Goal: Navigation & Orientation: Find specific page/section

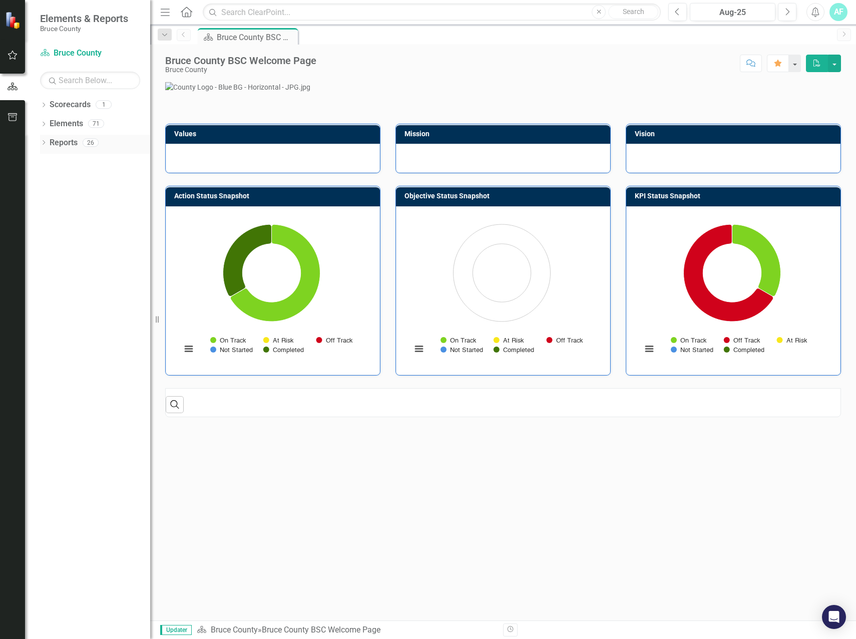
click at [43, 150] on div "Dropdown Reports 26" at bounding box center [95, 144] width 110 height 19
click at [45, 143] on icon "Dropdown" at bounding box center [43, 144] width 7 height 6
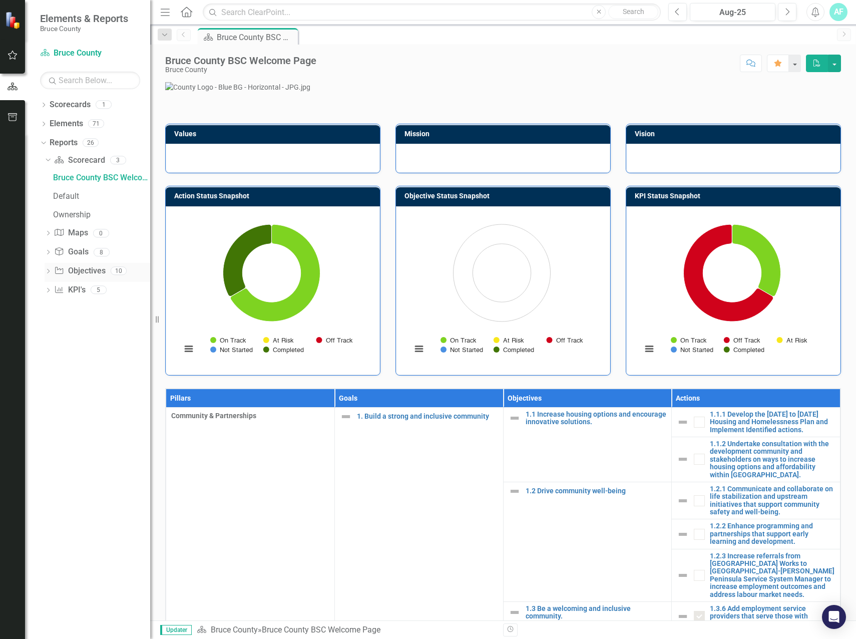
click at [48, 268] on div "Dropdown" at bounding box center [48, 272] width 7 height 9
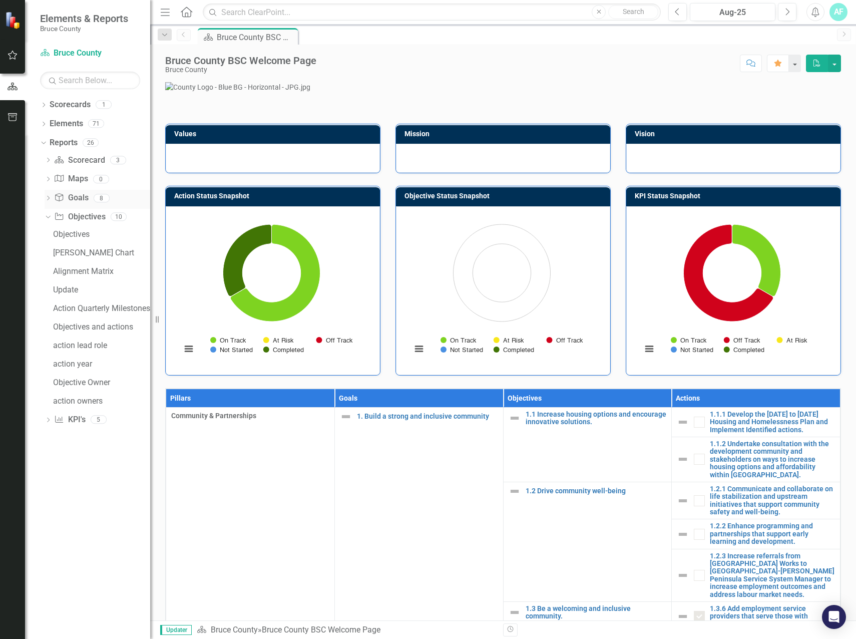
click at [54, 200] on icon "Goal" at bounding box center [59, 197] width 10 height 8
click at [51, 199] on icon "Dropdown" at bounding box center [48, 199] width 7 height 6
click at [51, 199] on div "Dropdown" at bounding box center [48, 199] width 7 height 5
click at [51, 199] on icon "Dropdown" at bounding box center [48, 199] width 7 height 6
click at [109, 251] on div "KPI Alignment" at bounding box center [101, 252] width 97 height 9
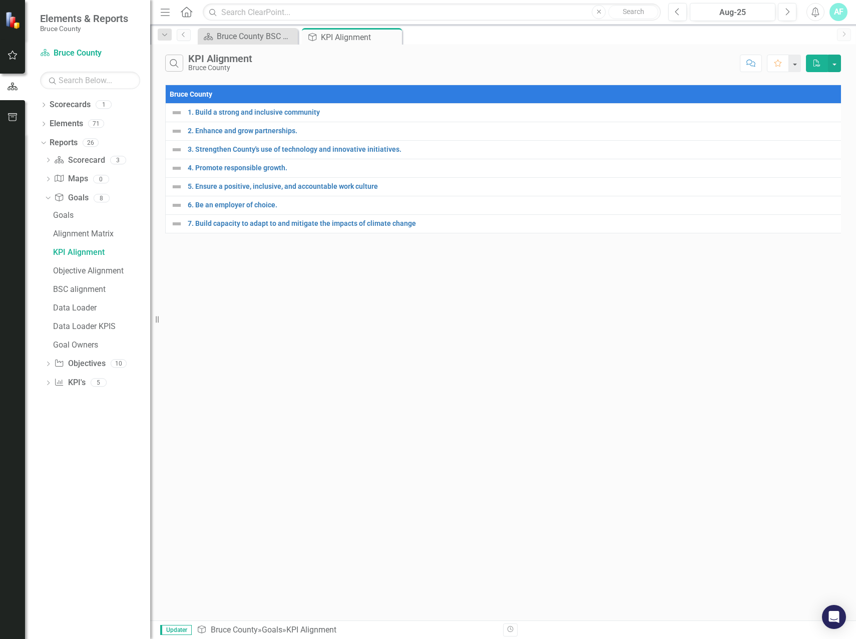
click at [311, 303] on div "Search KPI Alignment Bruce County Comment Favorite PDF Bruce County 1. Build a …" at bounding box center [503, 333] width 706 height 576
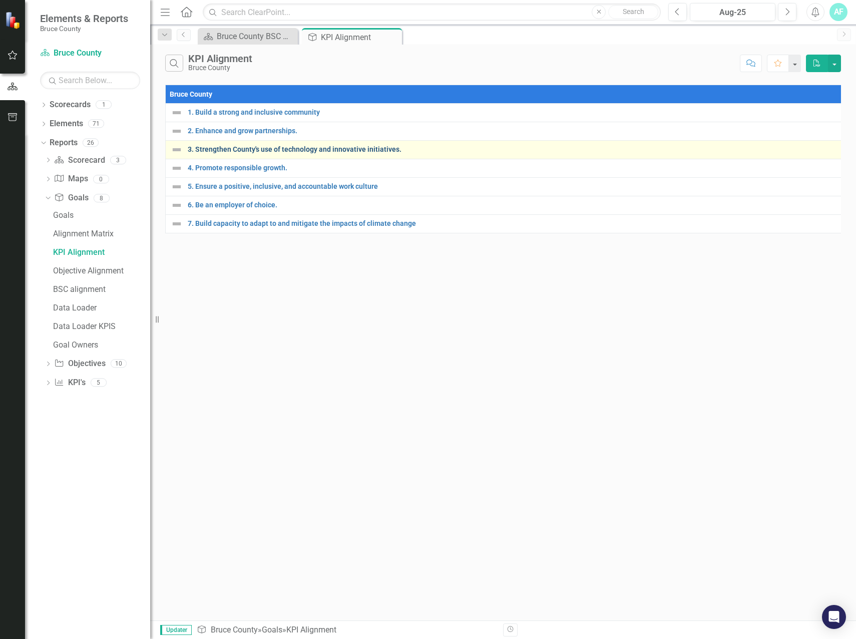
click at [290, 150] on link "3. Strengthen County's use of technology and innovative initiatives." at bounding box center [514, 150] width 652 height 8
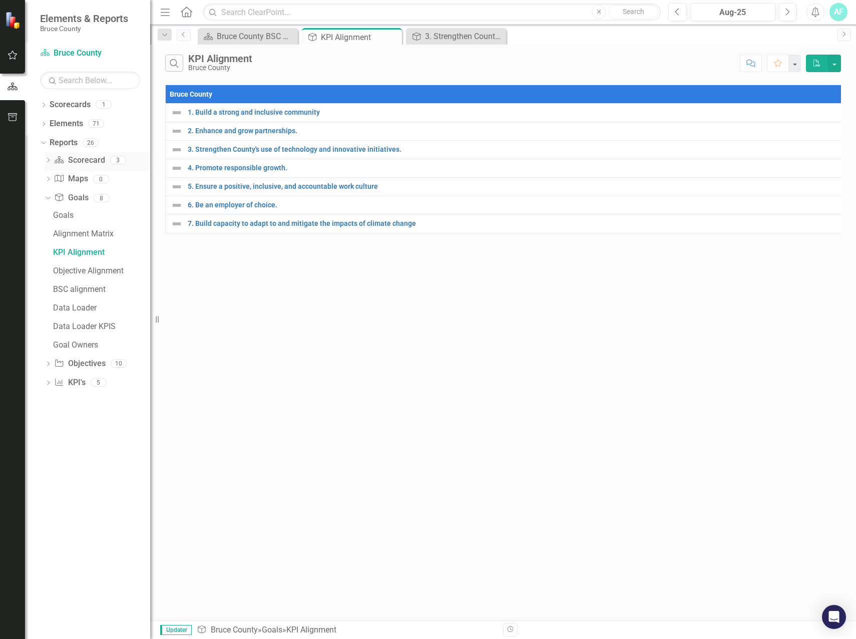
click at [54, 162] on div "Dropdown Scorecard Scorecard 3" at bounding box center [98, 161] width 106 height 19
click at [50, 160] on icon "Dropdown" at bounding box center [48, 161] width 7 height 6
click at [100, 179] on div "Bruce County BSC Welcome Page" at bounding box center [101, 177] width 97 height 9
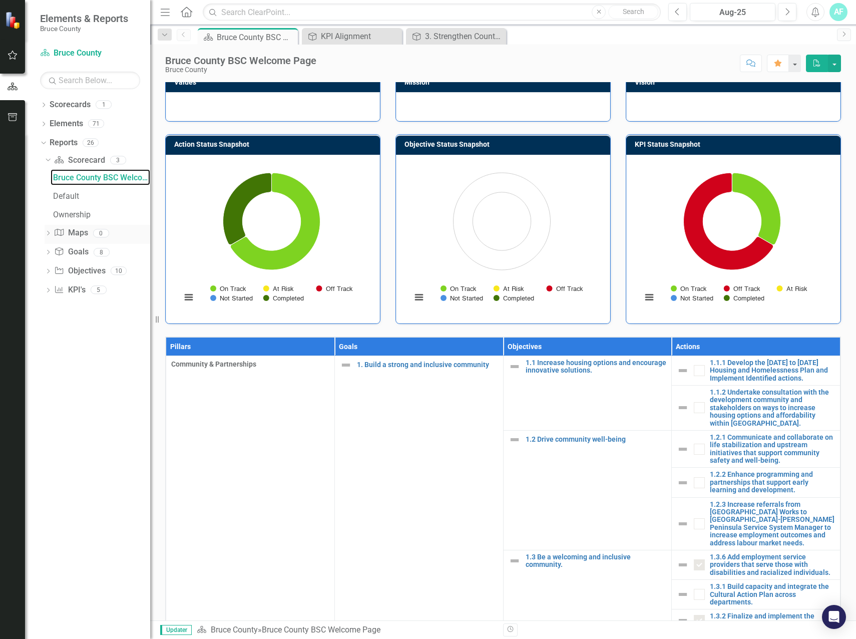
scroll to position [100, 0]
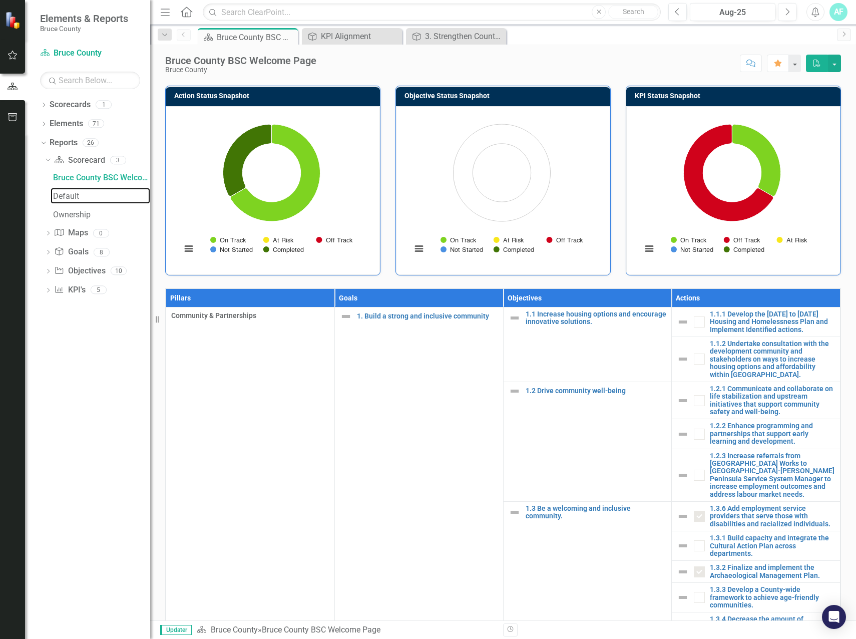
click at [70, 200] on div "Default" at bounding box center [101, 196] width 97 height 9
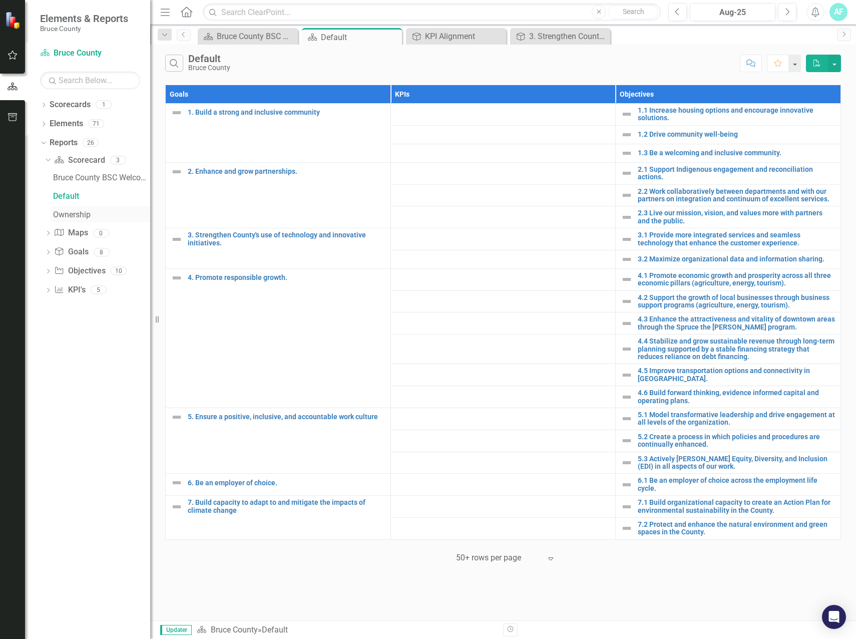
click at [90, 211] on div "Ownership" at bounding box center [101, 214] width 97 height 9
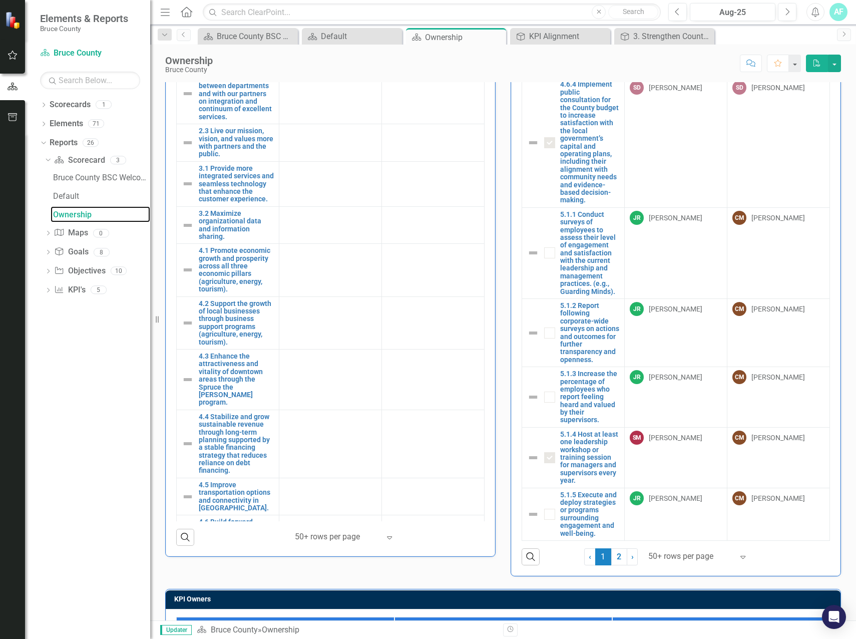
scroll to position [3419, 0]
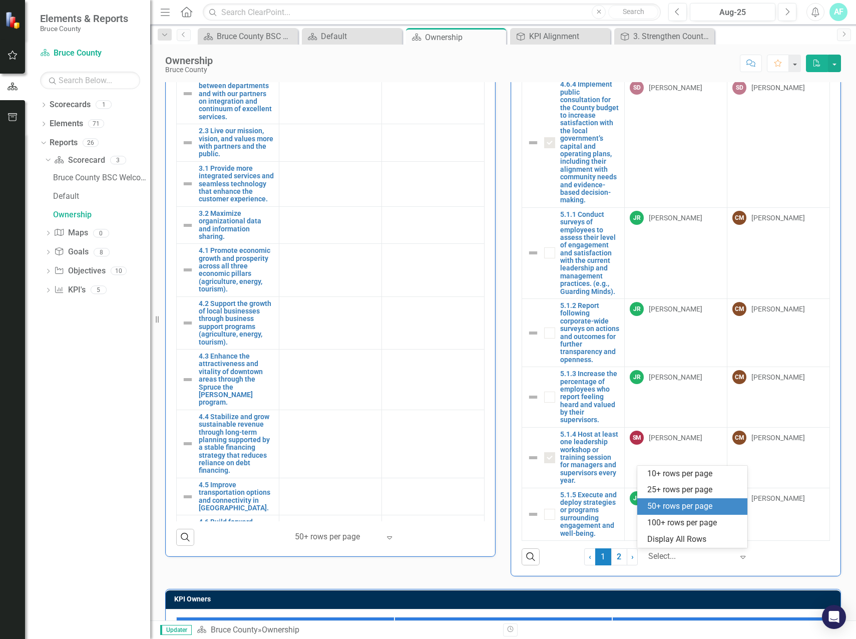
click at [692, 557] on div at bounding box center [690, 557] width 85 height 14
click at [698, 525] on div "100+ rows per page" at bounding box center [694, 523] width 94 height 12
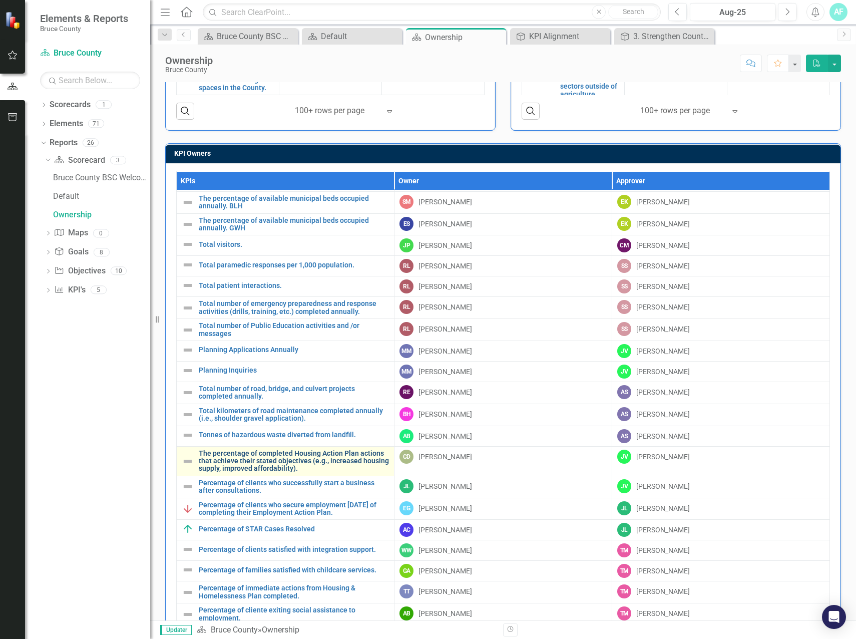
scroll to position [142, 0]
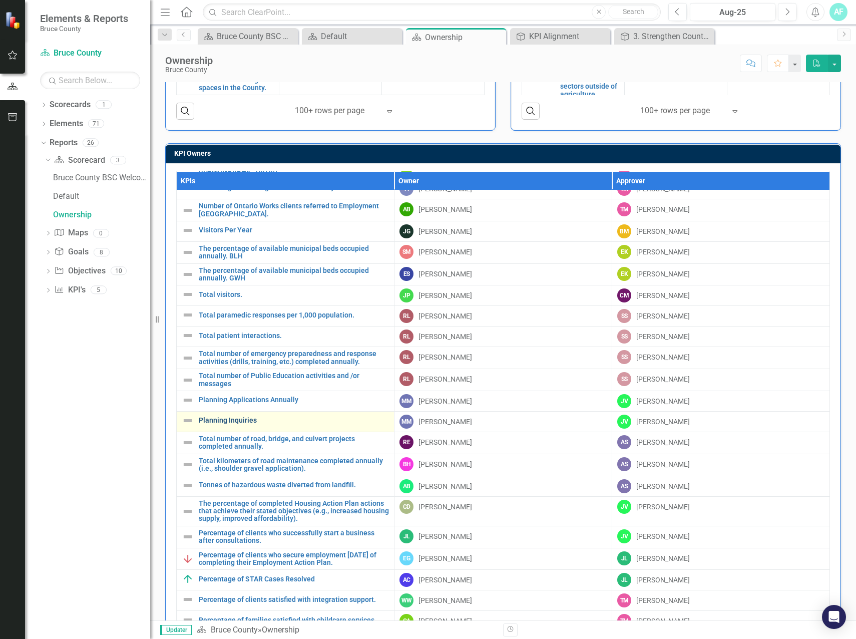
click at [224, 420] on link "Planning Inquiries" at bounding box center [294, 421] width 190 height 8
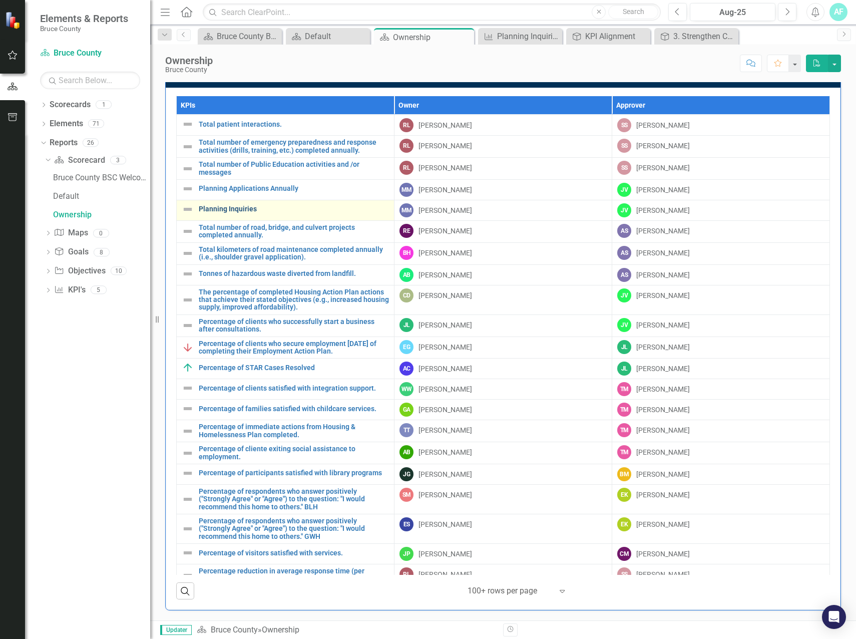
scroll to position [242, 0]
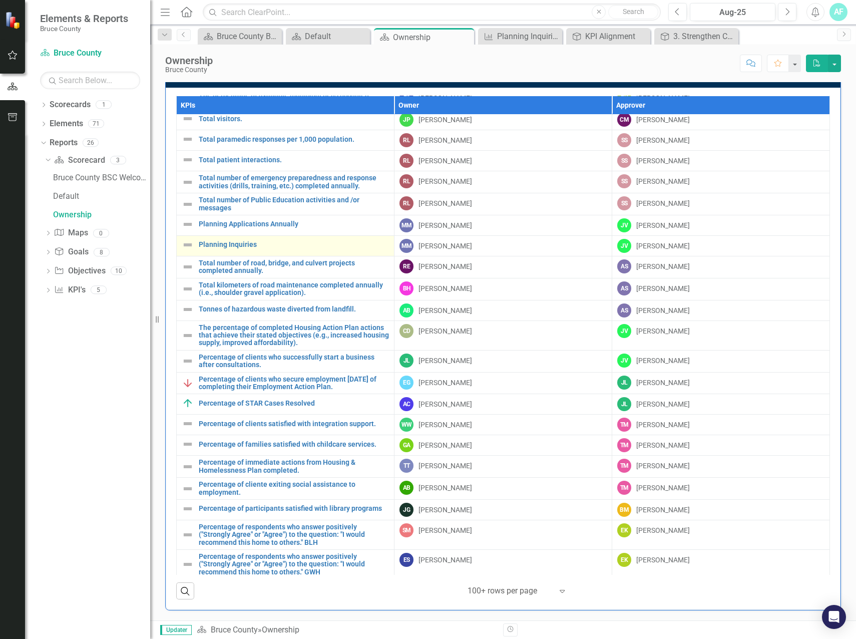
click at [229, 237] on td "Planning Inquiries Link Open Element" at bounding box center [286, 246] width 218 height 21
click at [228, 241] on link "Planning Inquiries" at bounding box center [294, 245] width 190 height 8
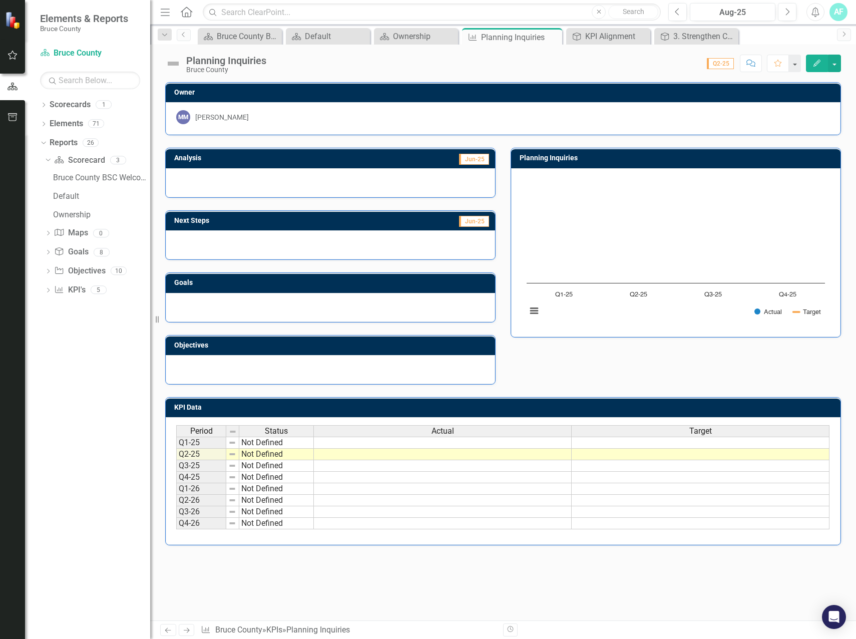
drag, startPoint x: 459, startPoint y: 106, endPoint x: 458, endPoint y: 99, distance: 6.6
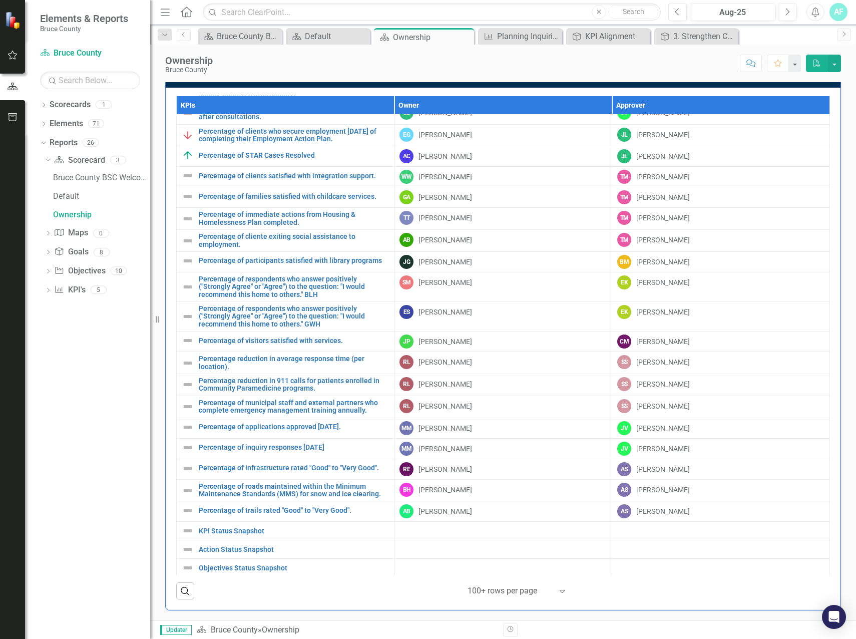
scroll to position [492, 0]
